Goal: Task Accomplishment & Management: Manage account settings

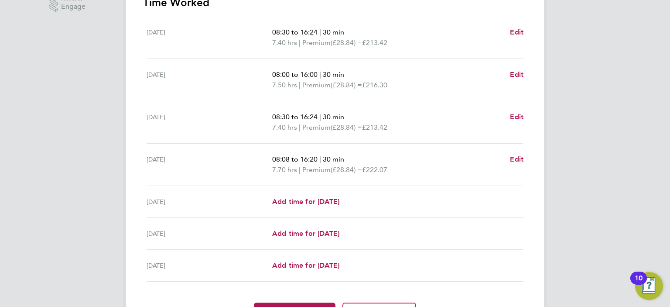
scroll to position [305, 0]
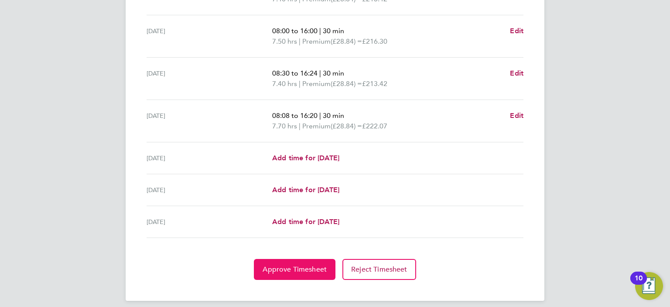
click at [272, 271] on span "Approve Timesheet" at bounding box center [295, 269] width 64 height 9
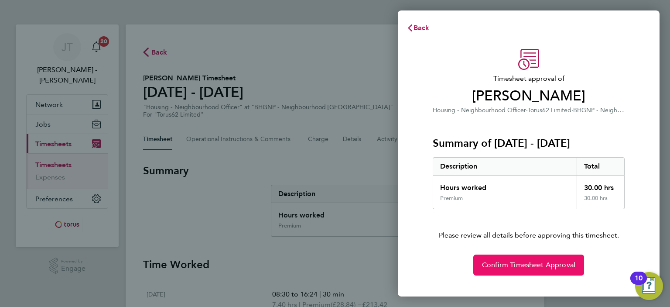
click at [522, 259] on button "Confirm Timesheet Approval" at bounding box center [528, 264] width 111 height 21
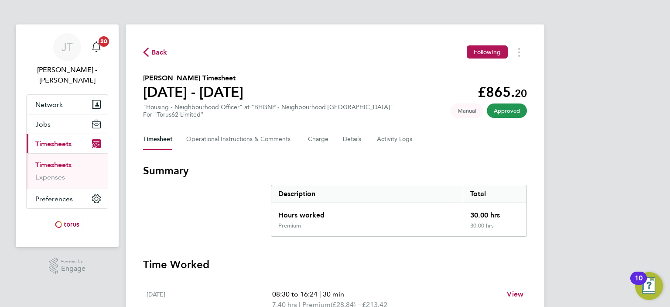
click at [155, 54] on span "Back" at bounding box center [159, 52] width 16 height 10
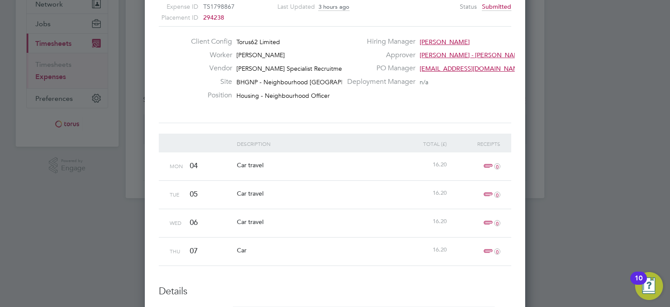
scroll to position [57, 0]
